Goal: Check status: Check status

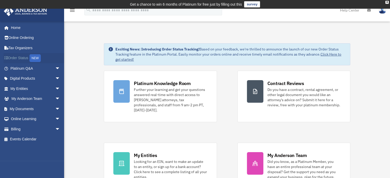
click at [47, 57] on link "Order Status NEW" at bounding box center [36, 58] width 64 height 11
click at [386, 3] on div "X" at bounding box center [386, 2] width 3 height 3
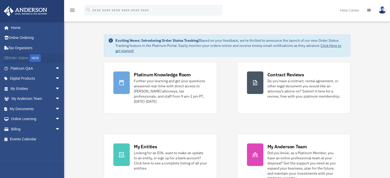
click at [25, 56] on link "Order Status NEW" at bounding box center [36, 58] width 64 height 11
